Goal: Use online tool/utility: Utilize a website feature to perform a specific function

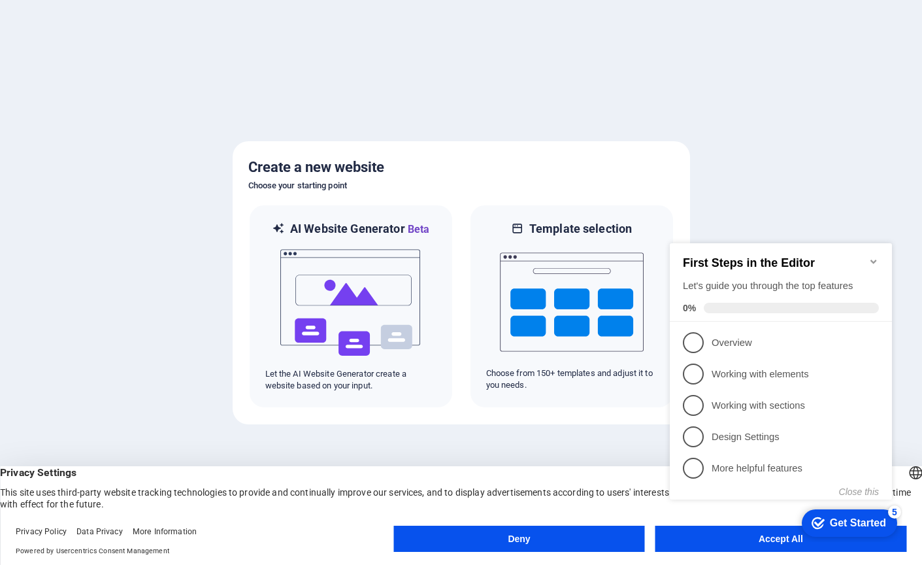
click at [722, 541] on div "checkmark Get Started 5 First Steps in the Editor Let's guide you through the t…" at bounding box center [784, 383] width 238 height 317
click at [773, 534] on div "checkmark Get Started 5 First Steps in the Editor Let's guide you through the t…" at bounding box center [784, 383] width 238 height 317
click at [773, 540] on div "checkmark Get Started 5 First Steps in the Editor Let's guide you through the t…" at bounding box center [784, 383] width 238 height 317
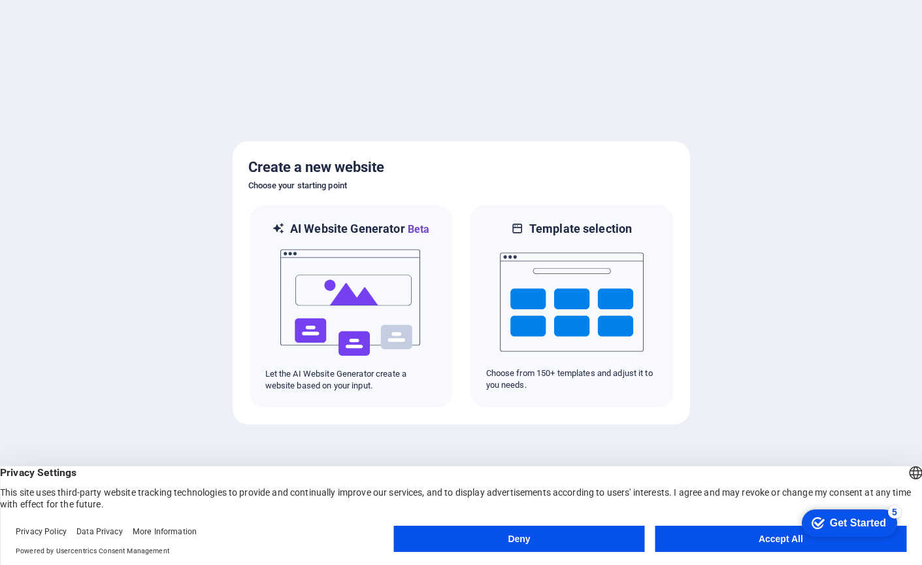
click at [776, 545] on button "Accept All" at bounding box center [780, 538] width 251 height 26
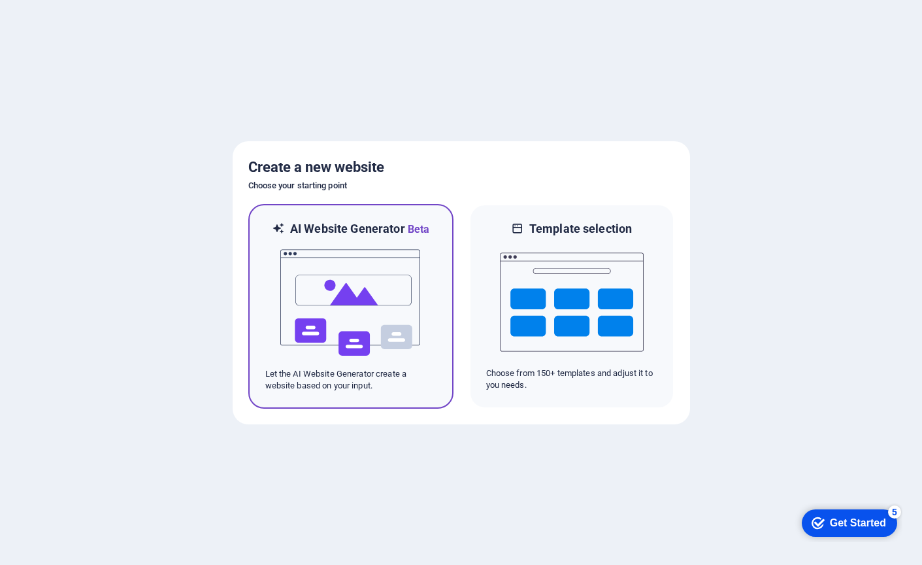
click at [413, 273] on img at bounding box center [351, 302] width 144 height 131
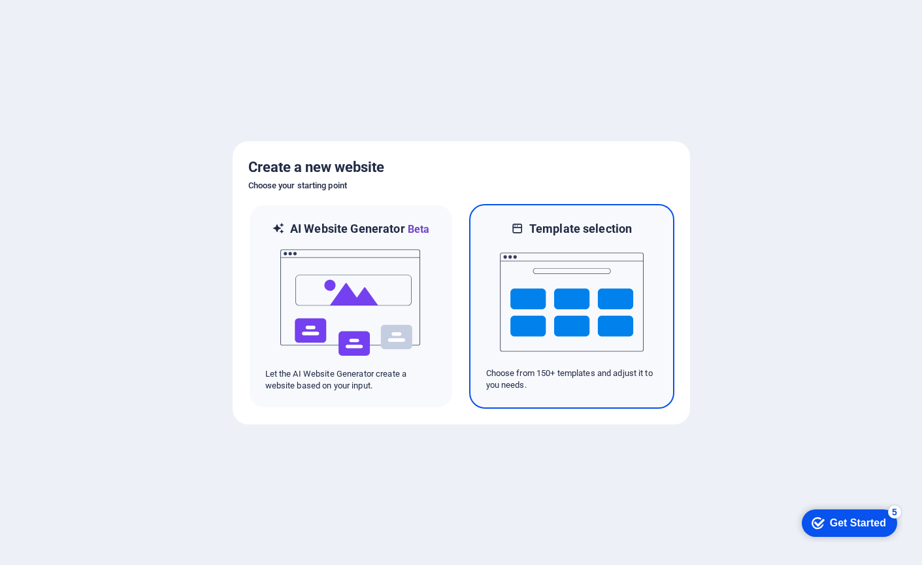
click at [569, 309] on img at bounding box center [572, 302] width 144 height 131
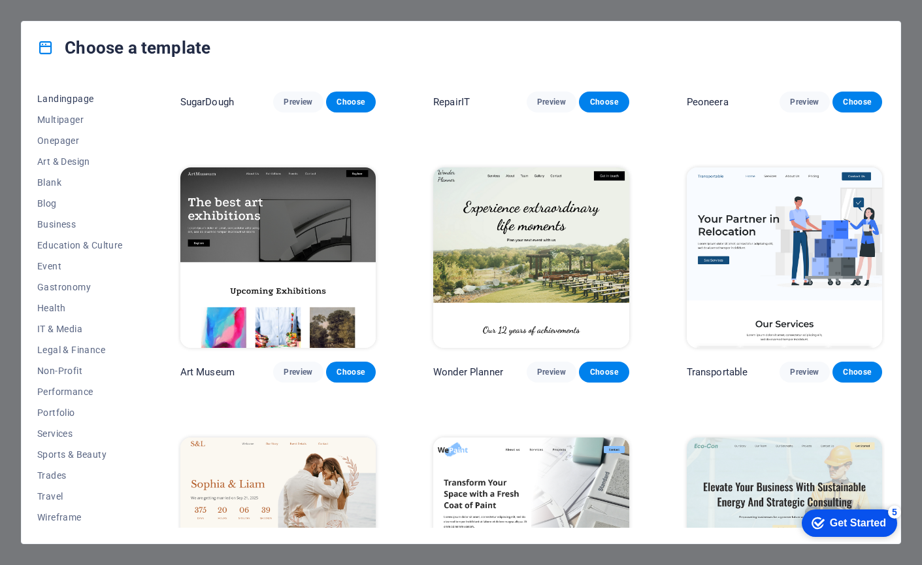
scroll to position [80, 0]
click at [63, 390] on span "Performance" at bounding box center [80, 391] width 86 height 10
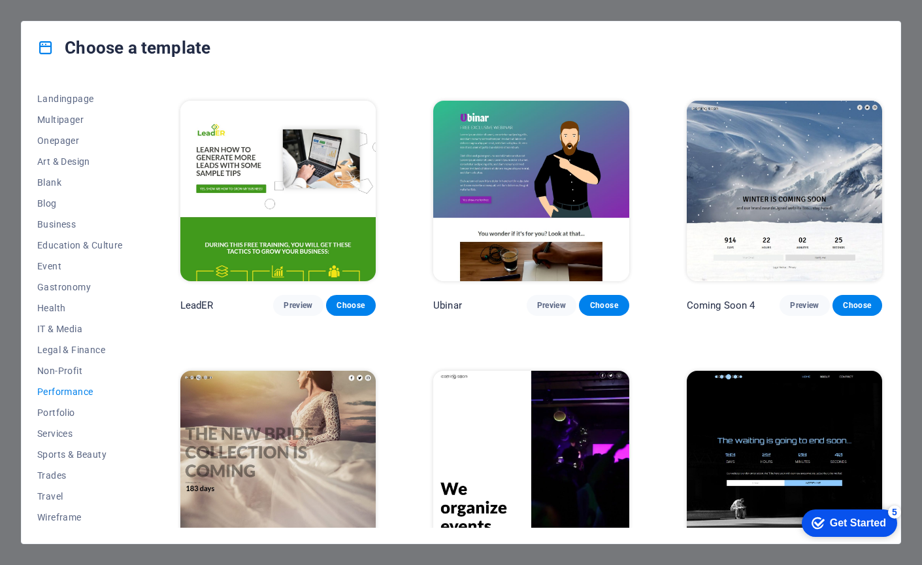
scroll to position [1061, 0]
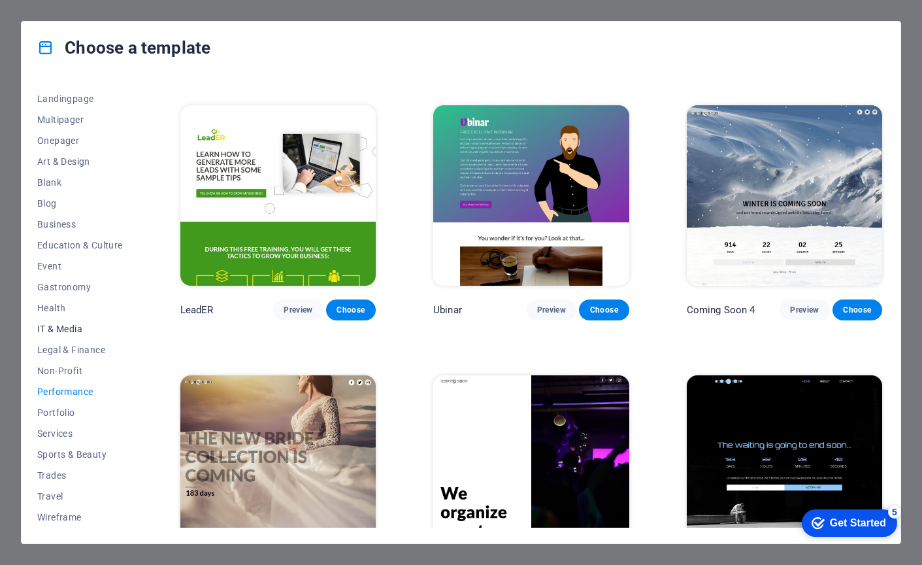
click at [52, 330] on span "IT & Media" at bounding box center [80, 328] width 86 height 10
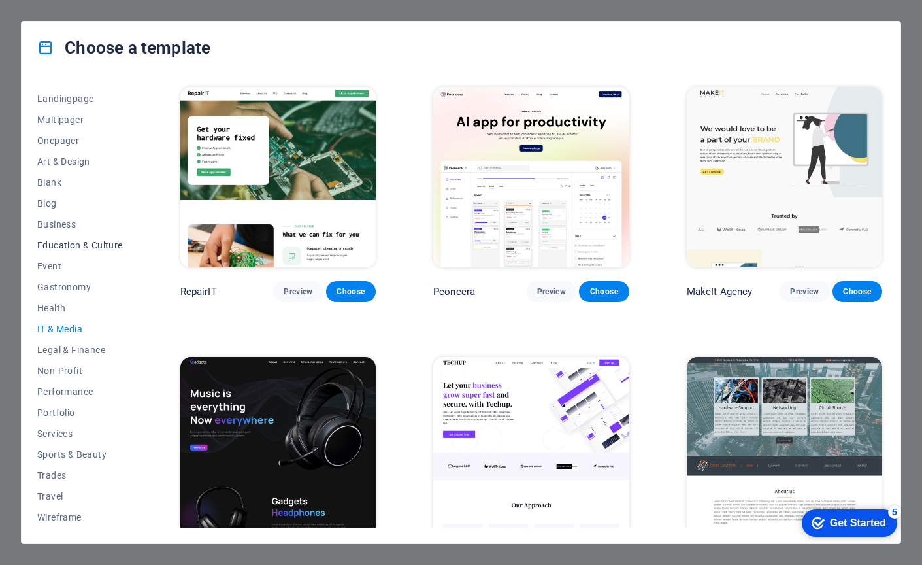
scroll to position [80, 0]
click at [51, 266] on span "Event" at bounding box center [80, 266] width 86 height 10
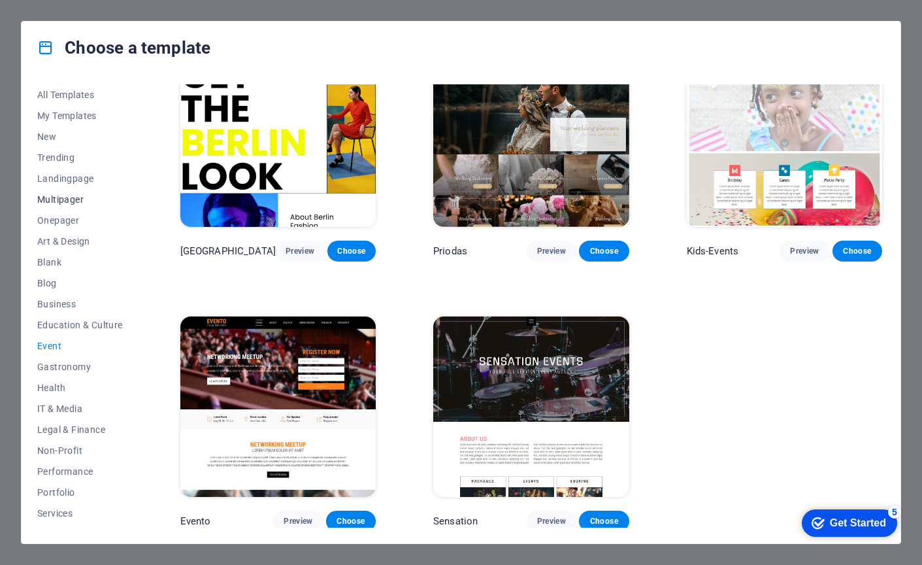
scroll to position [0, 0]
click at [69, 238] on span "Art & Design" at bounding box center [80, 241] width 86 height 10
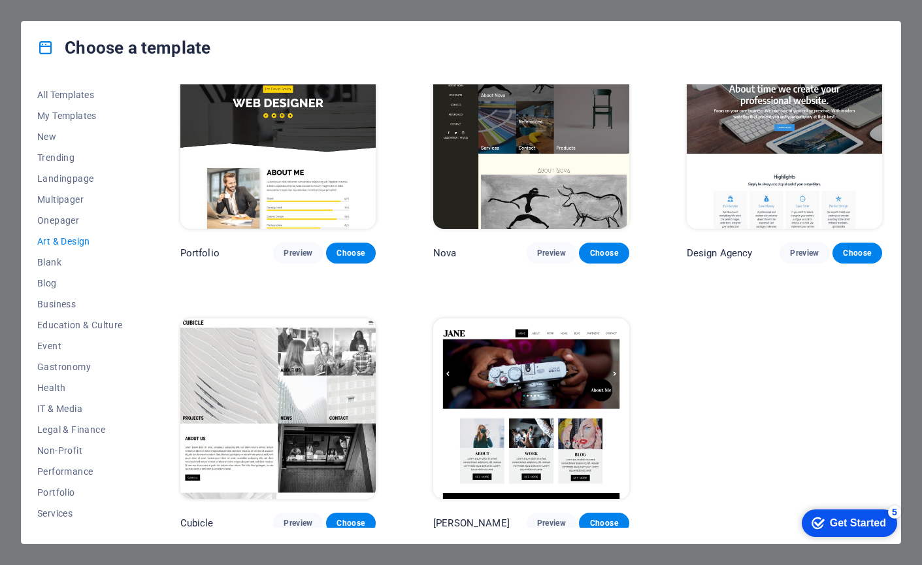
scroll to position [847, 0]
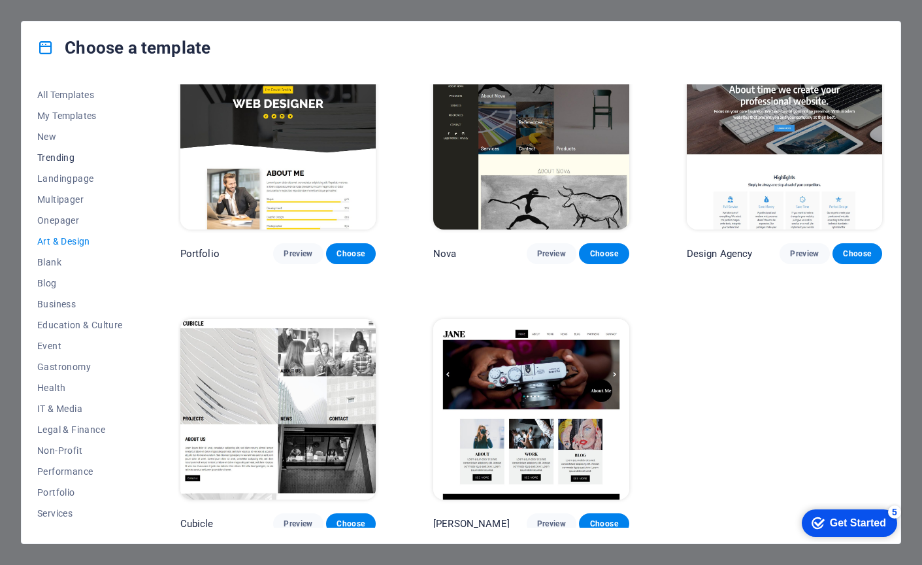
click at [52, 155] on span "Trending" at bounding box center [80, 157] width 86 height 10
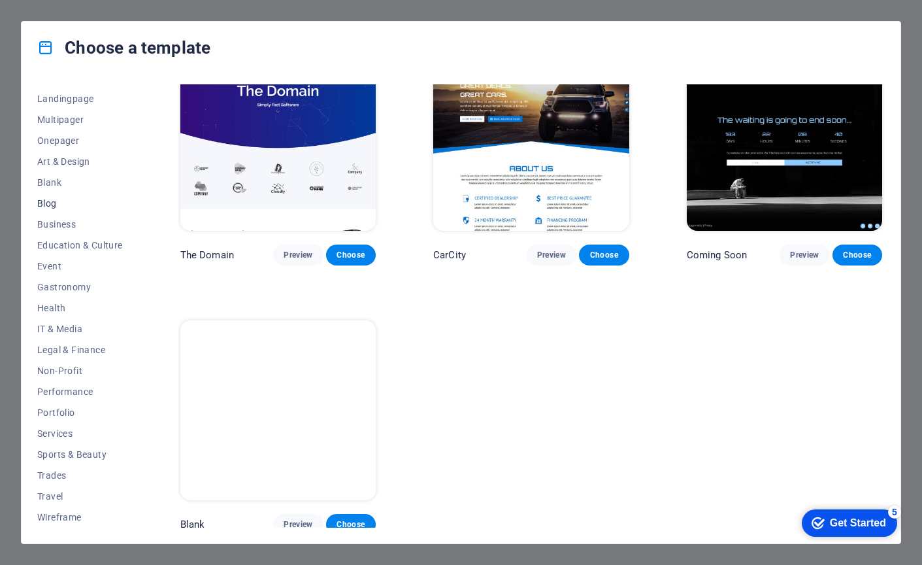
scroll to position [80, 0]
click at [52, 271] on span "Event" at bounding box center [80, 266] width 86 height 10
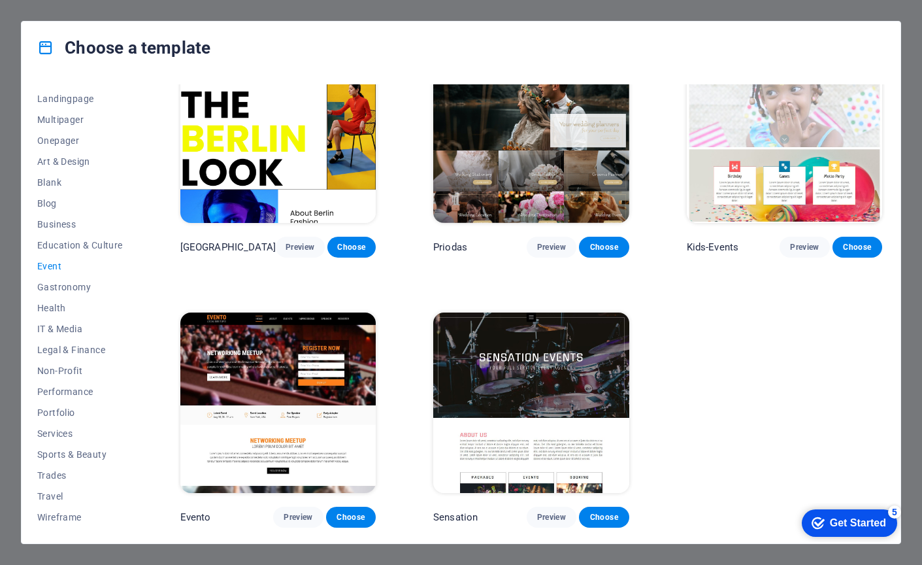
scroll to position [310, 0]
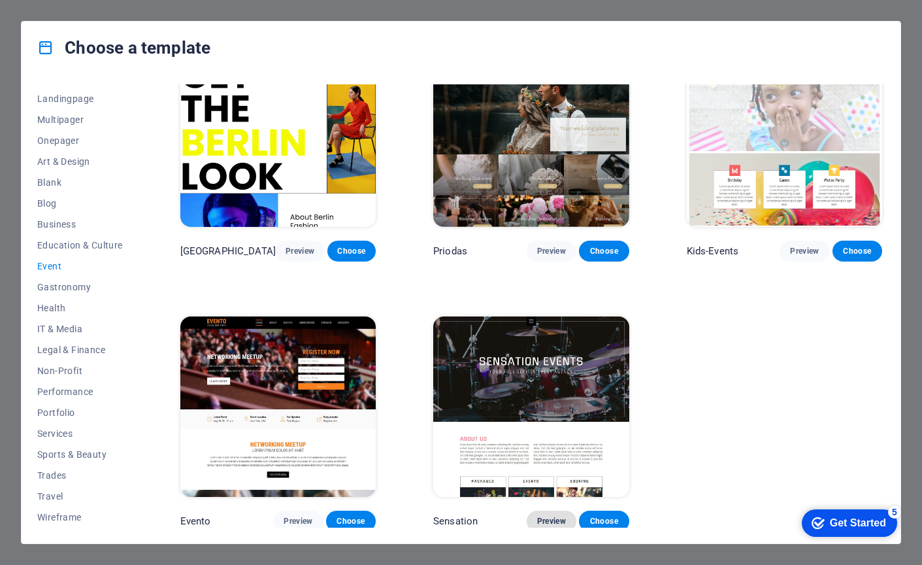
click at [546, 518] on span "Preview" at bounding box center [551, 521] width 29 height 10
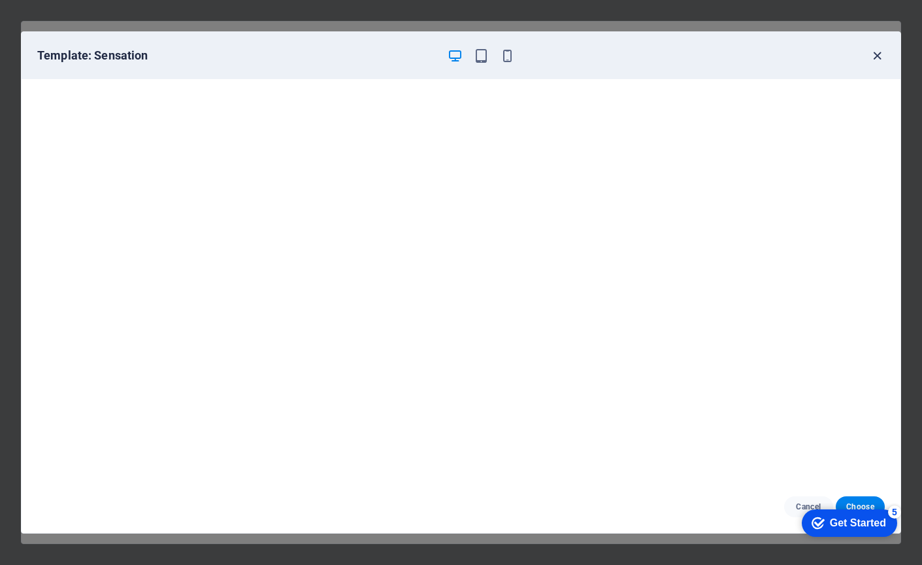
click at [877, 55] on icon "button" at bounding box center [877, 55] width 15 height 15
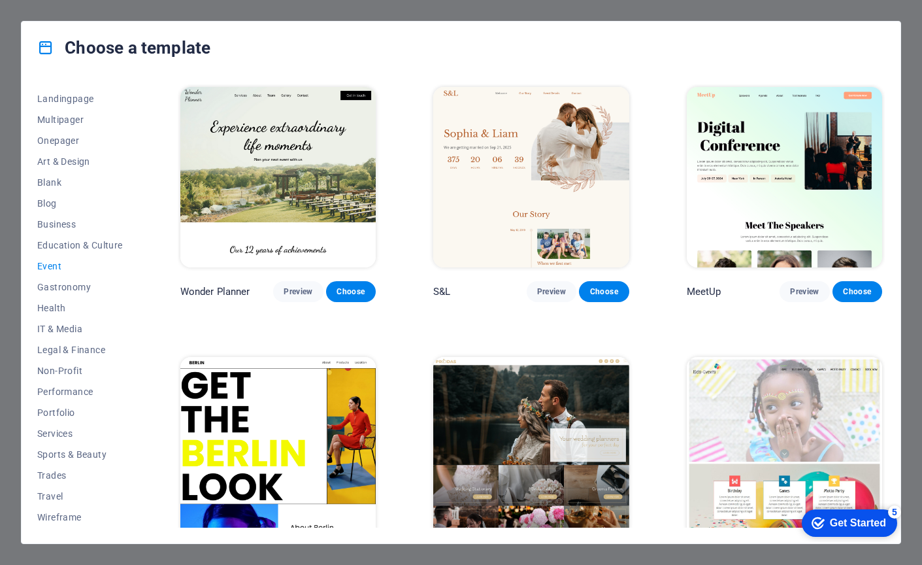
scroll to position [0, 0]
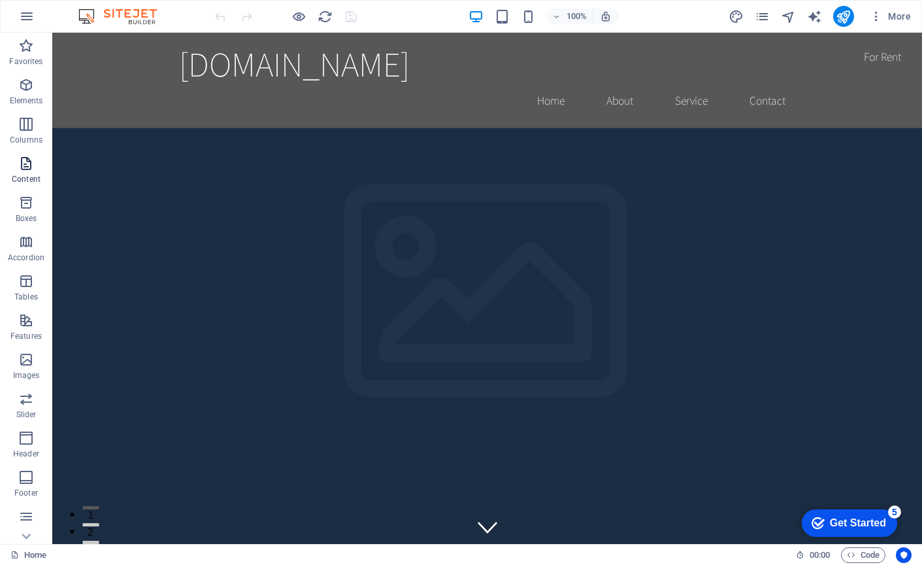
click at [24, 171] on span "Content" at bounding box center [26, 171] width 52 height 31
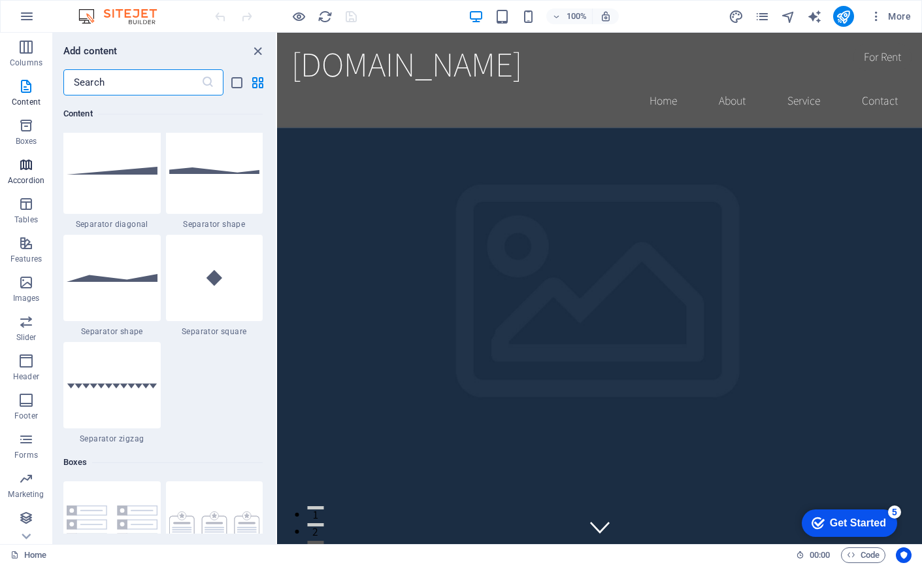
scroll to position [77, 0]
click at [25, 286] on icon "button" at bounding box center [26, 282] width 16 height 16
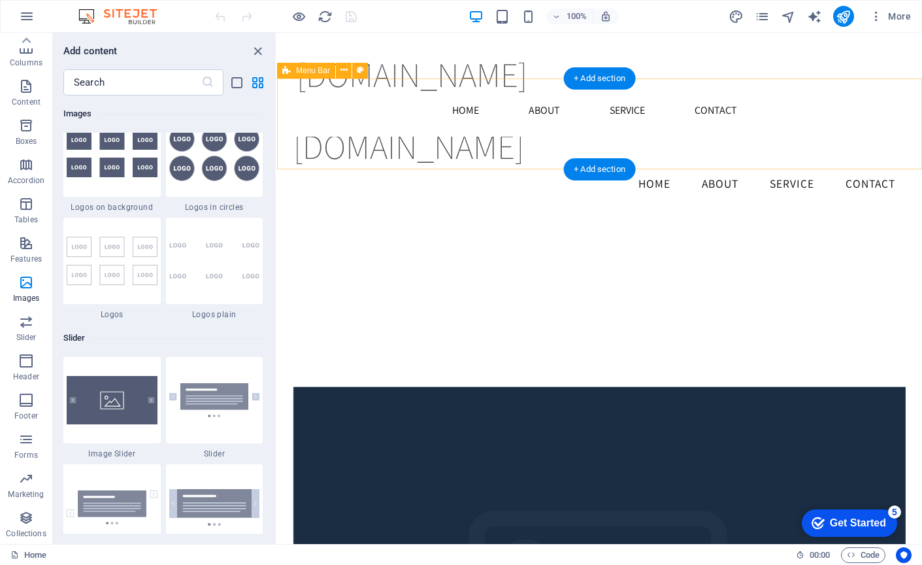
scroll to position [2217, 0]
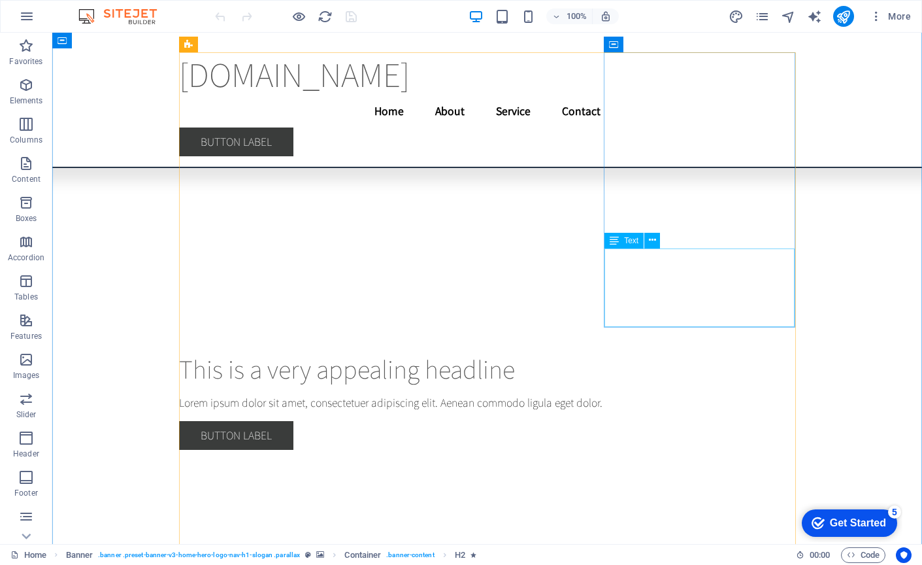
scroll to position [5031, 0]
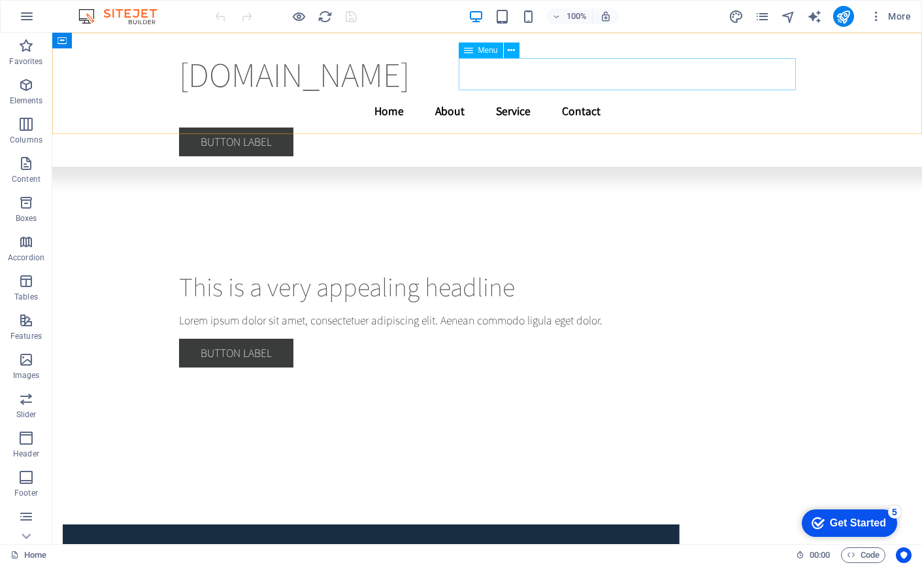
click at [530, 95] on nav "Home About Service Contact" at bounding box center [487, 111] width 617 height 33
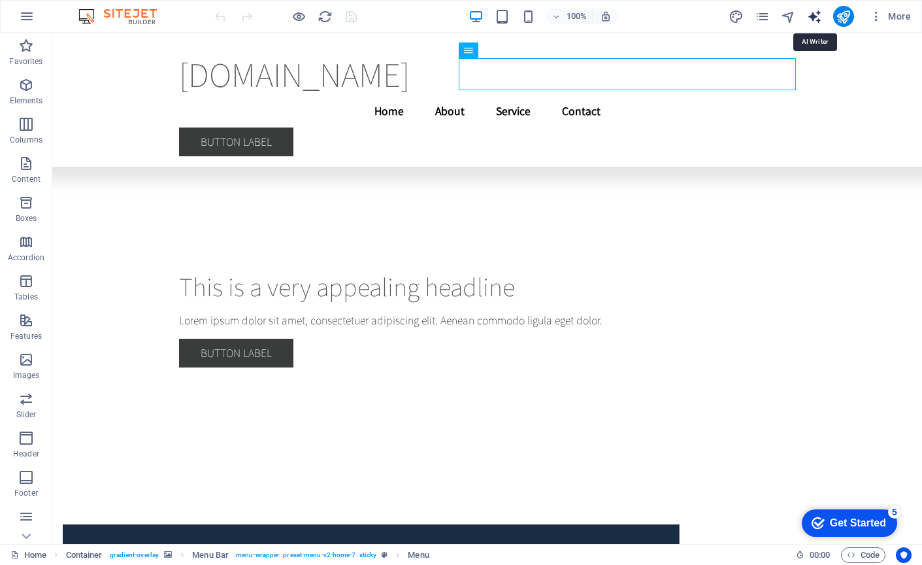
click at [816, 14] on icon "text_generator" at bounding box center [814, 16] width 15 height 15
select select "English"
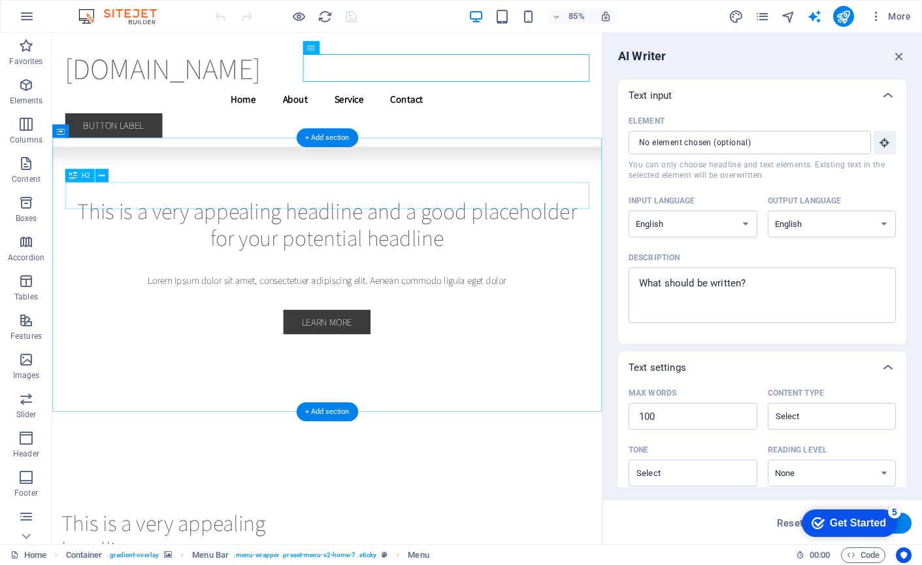
scroll to position [3856, 0]
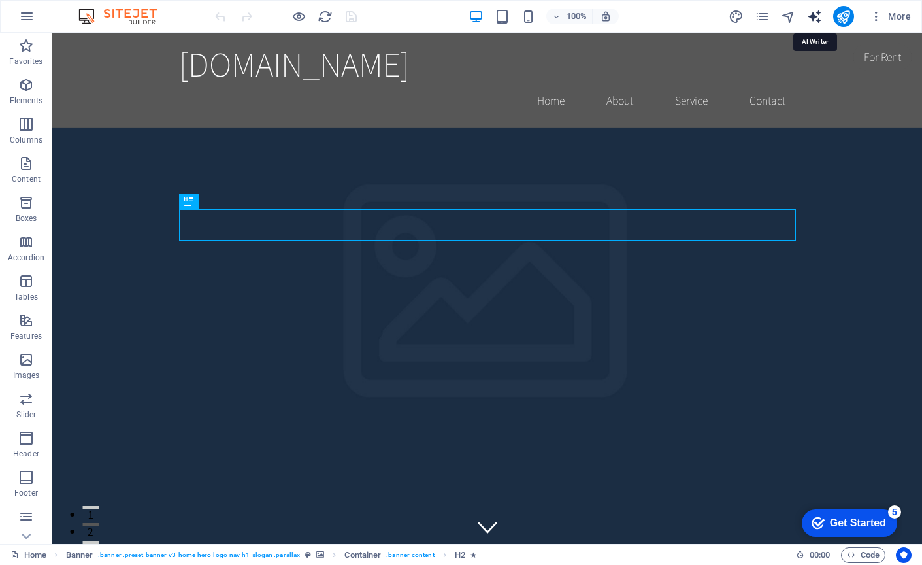
click at [817, 16] on icon "text_generator" at bounding box center [814, 16] width 15 height 15
select select "English"
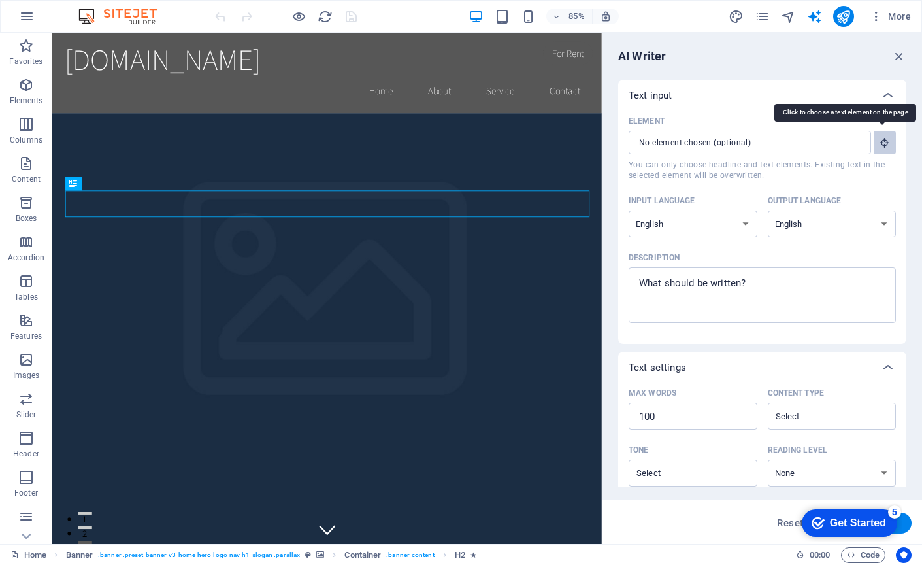
click at [883, 142] on icon "button" at bounding box center [885, 143] width 12 height 12
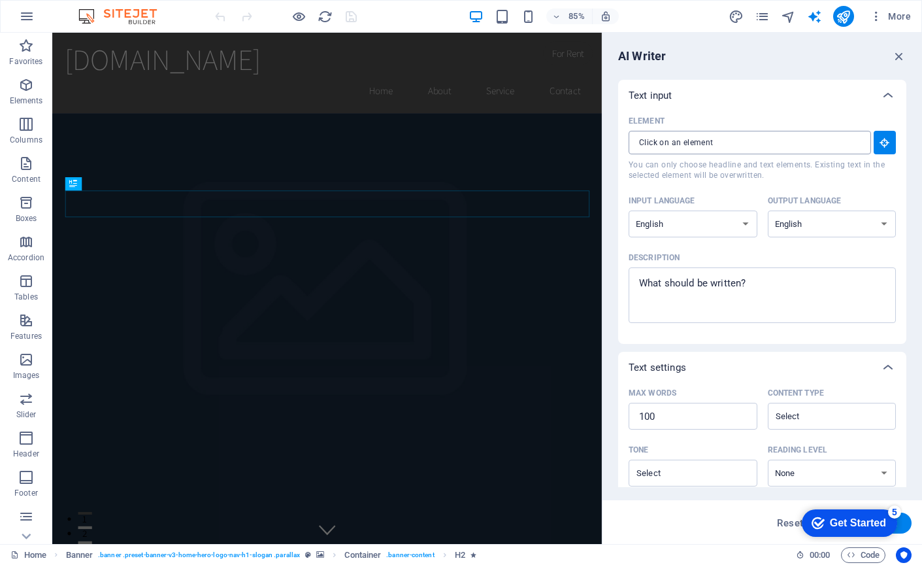
click at [783, 140] on input "Element ​ You can only choose headline and text elements. Existing text in the …" at bounding box center [745, 143] width 233 height 24
